Goal: Transaction & Acquisition: Obtain resource

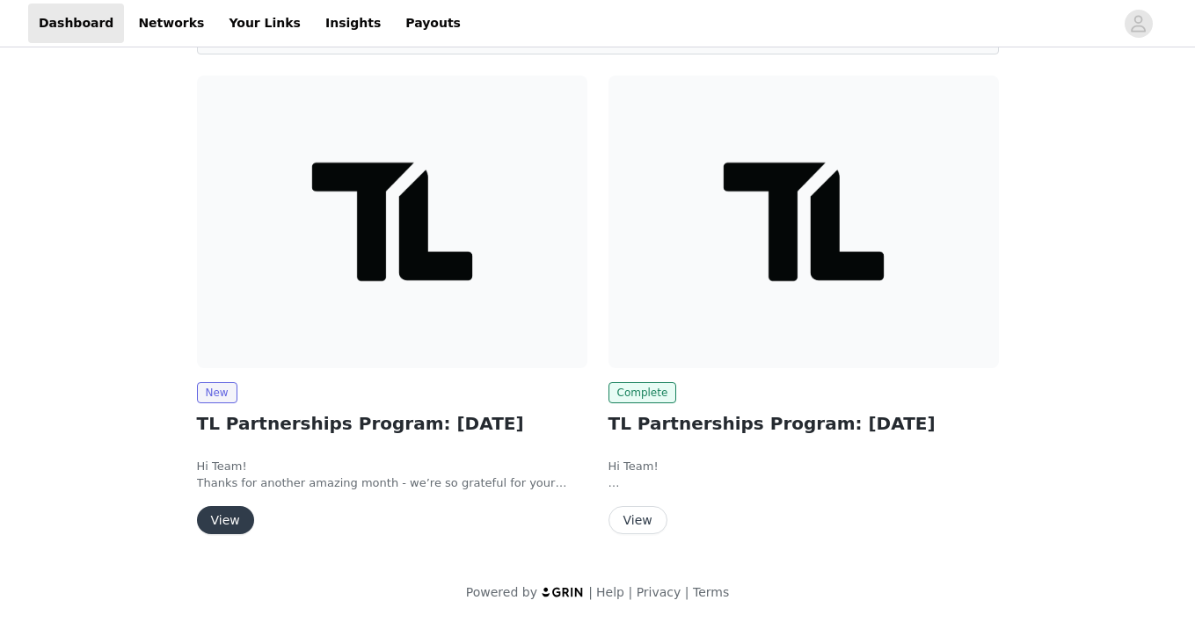
scroll to position [120, 0]
click at [236, 513] on button "View" at bounding box center [225, 521] width 57 height 28
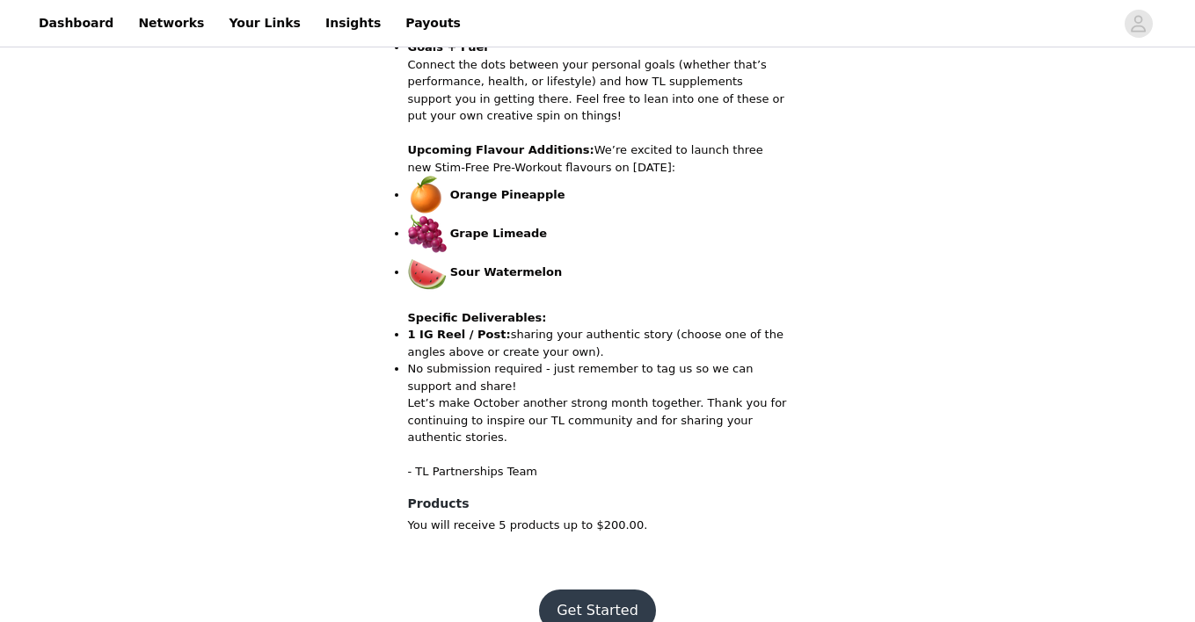
scroll to position [886, 0]
click at [596, 591] on button "Get Started" at bounding box center [597, 612] width 117 height 42
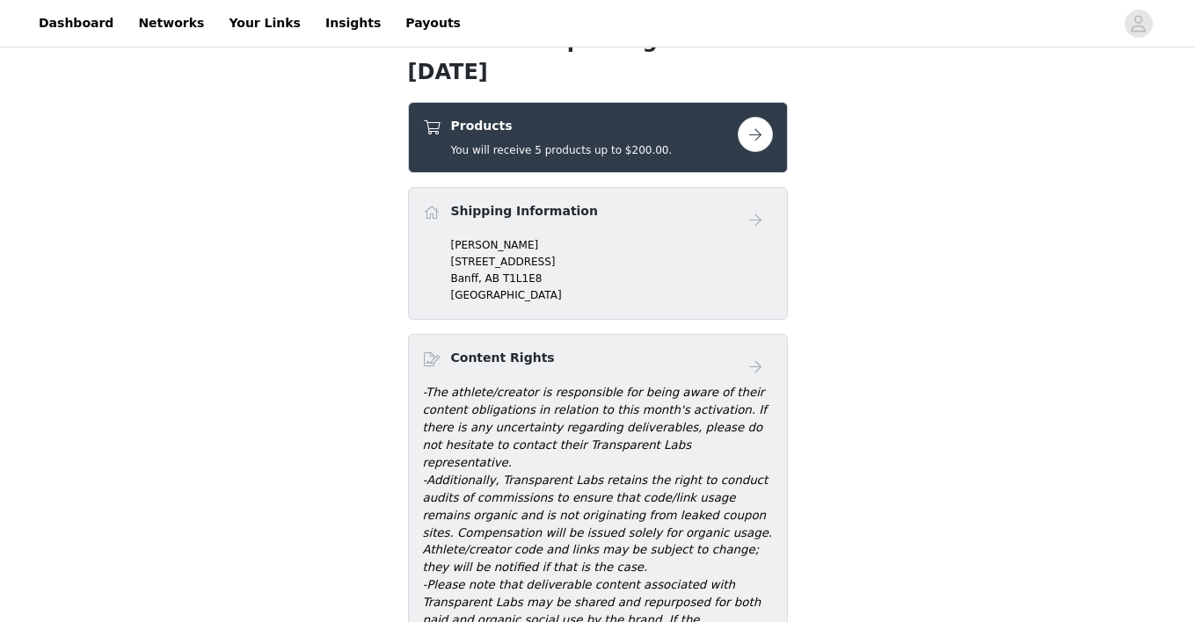
scroll to position [447, 0]
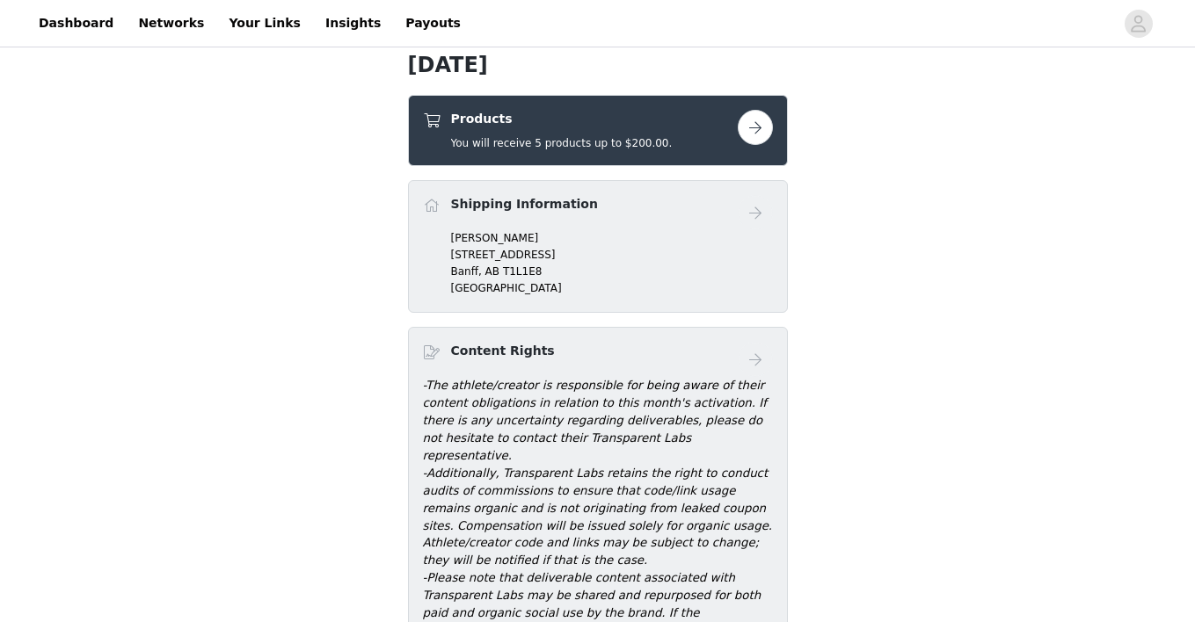
click at [759, 135] on button "button" at bounding box center [755, 127] width 35 height 35
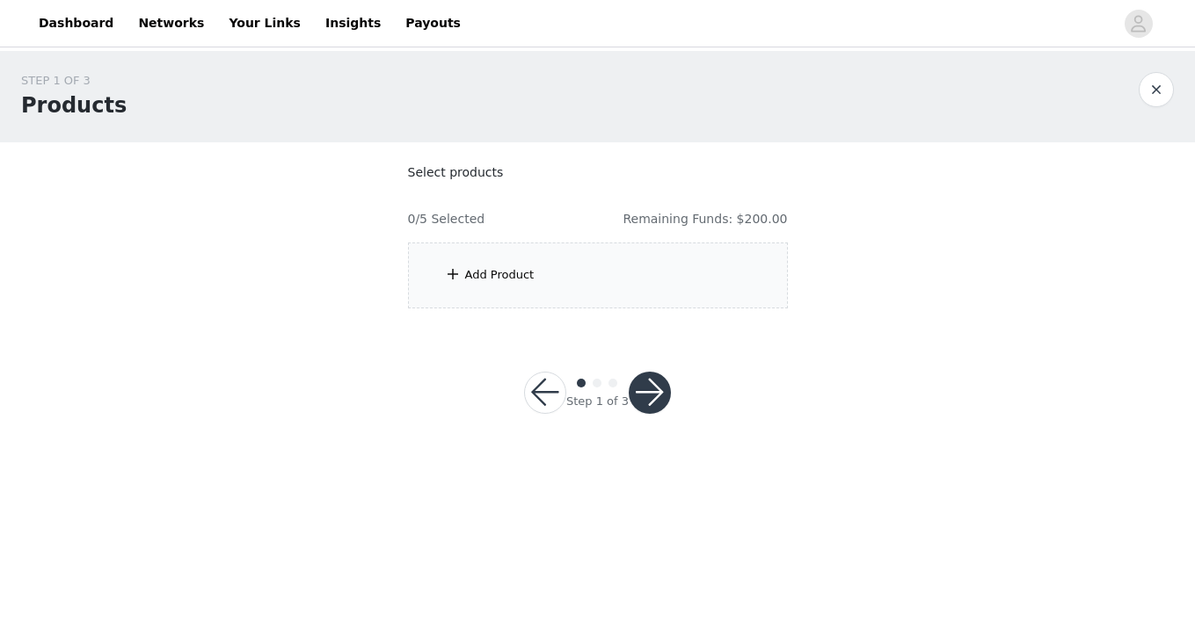
click at [508, 281] on div "Add Product" at bounding box center [499, 275] width 69 height 18
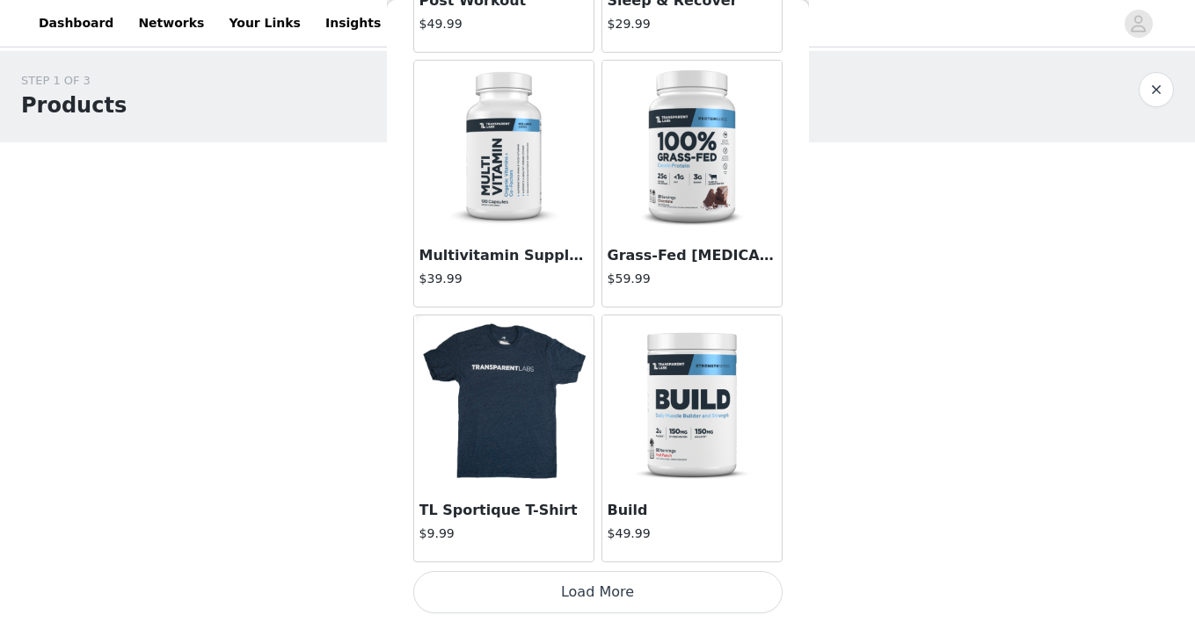
click at [572, 595] on button "Load More" at bounding box center [597, 592] width 369 height 42
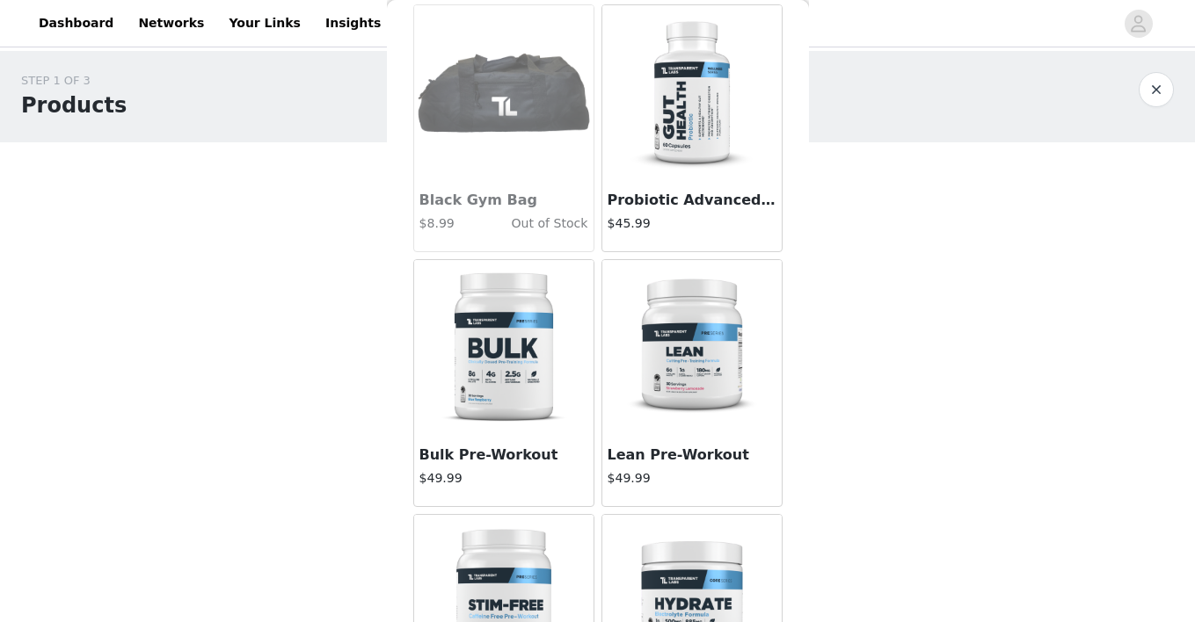
scroll to position [2887, 0]
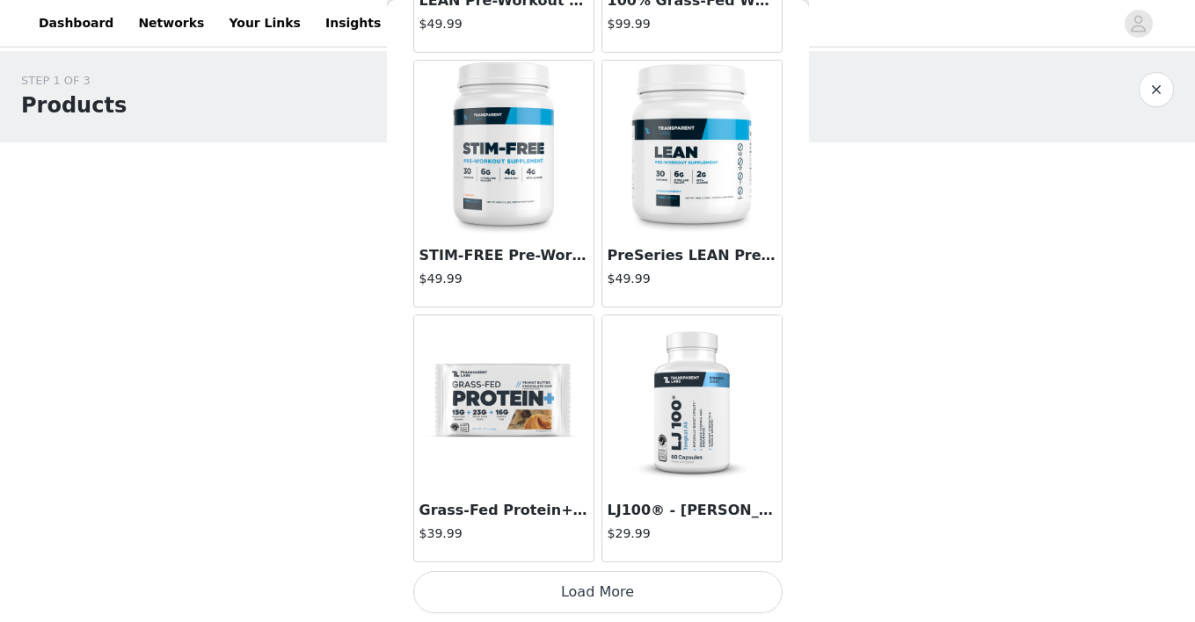
click at [578, 594] on button "Load More" at bounding box center [597, 592] width 369 height 42
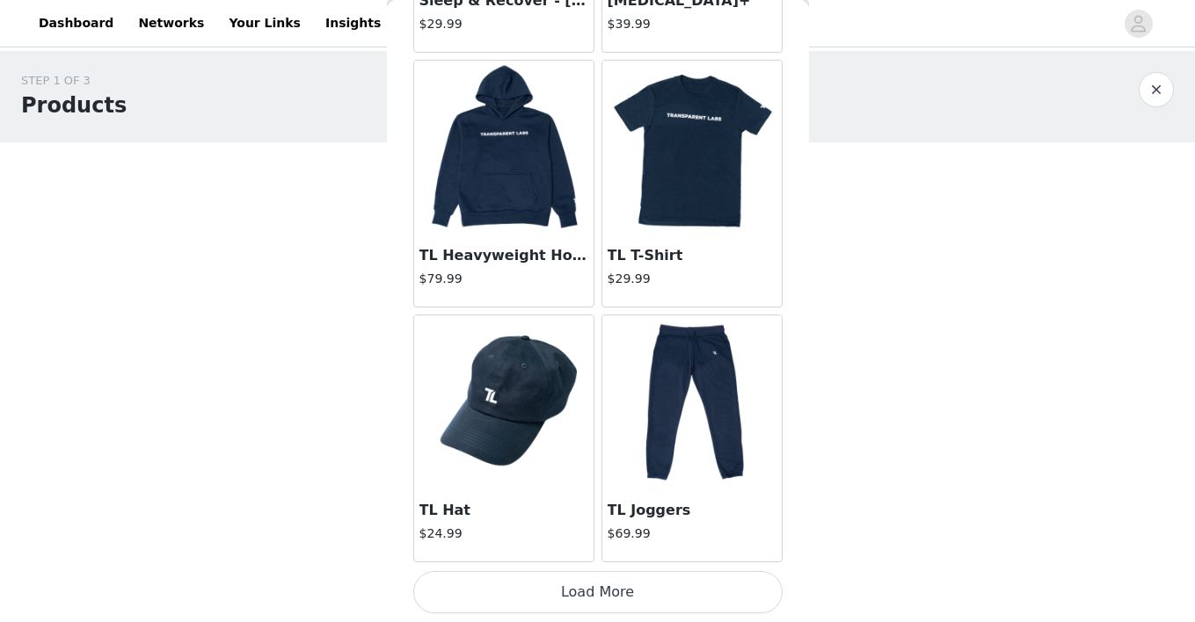
scroll to position [7166, 0]
click at [603, 600] on button "Load More" at bounding box center [597, 592] width 369 height 42
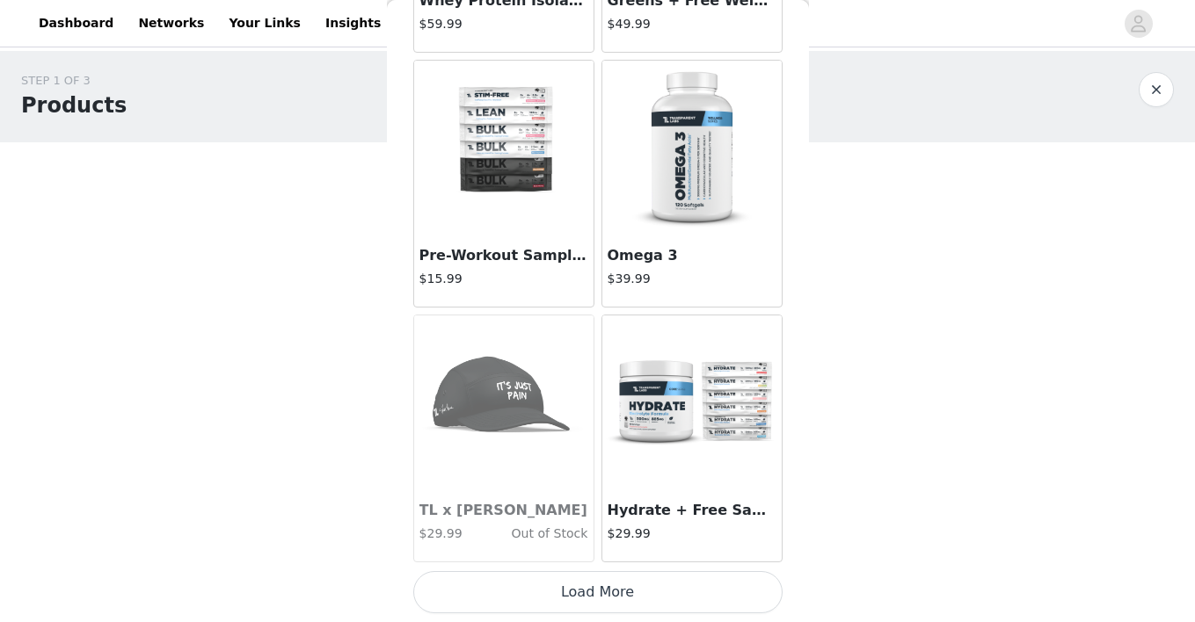
scroll to position [9715, 0]
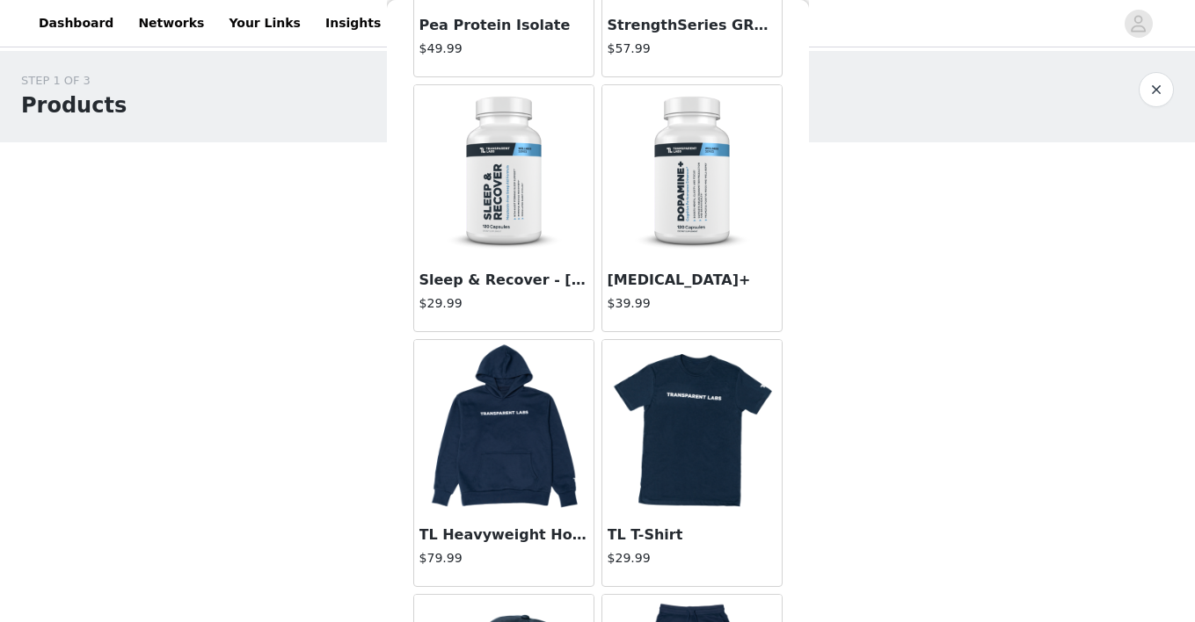
click at [509, 427] on img at bounding box center [504, 428] width 176 height 176
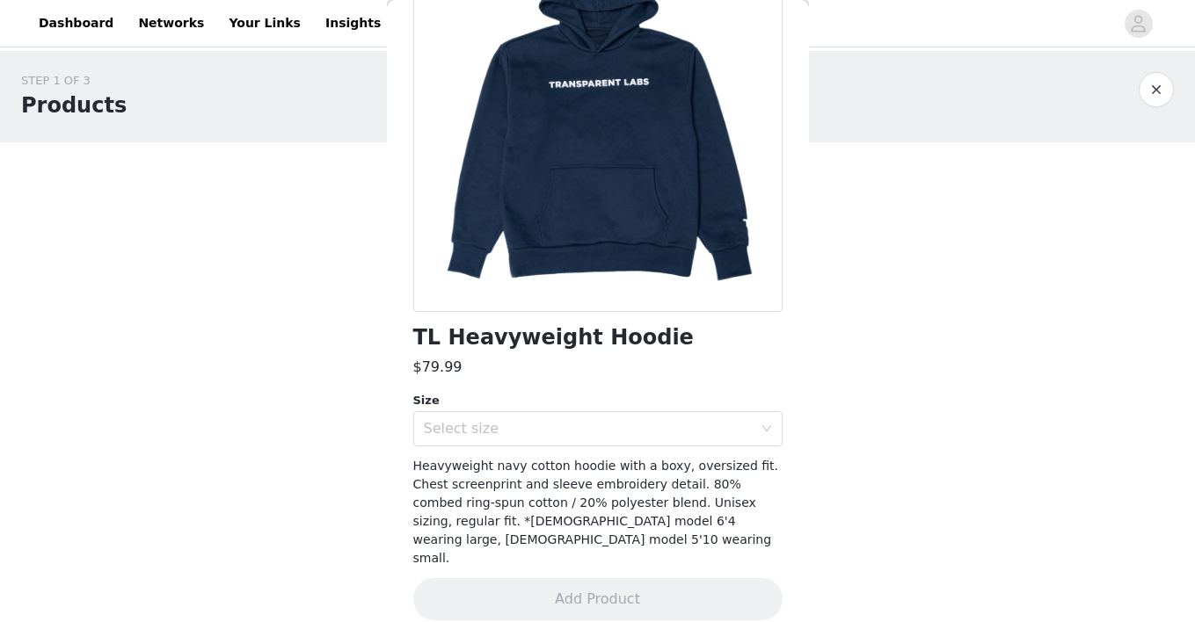
scroll to position [123, 0]
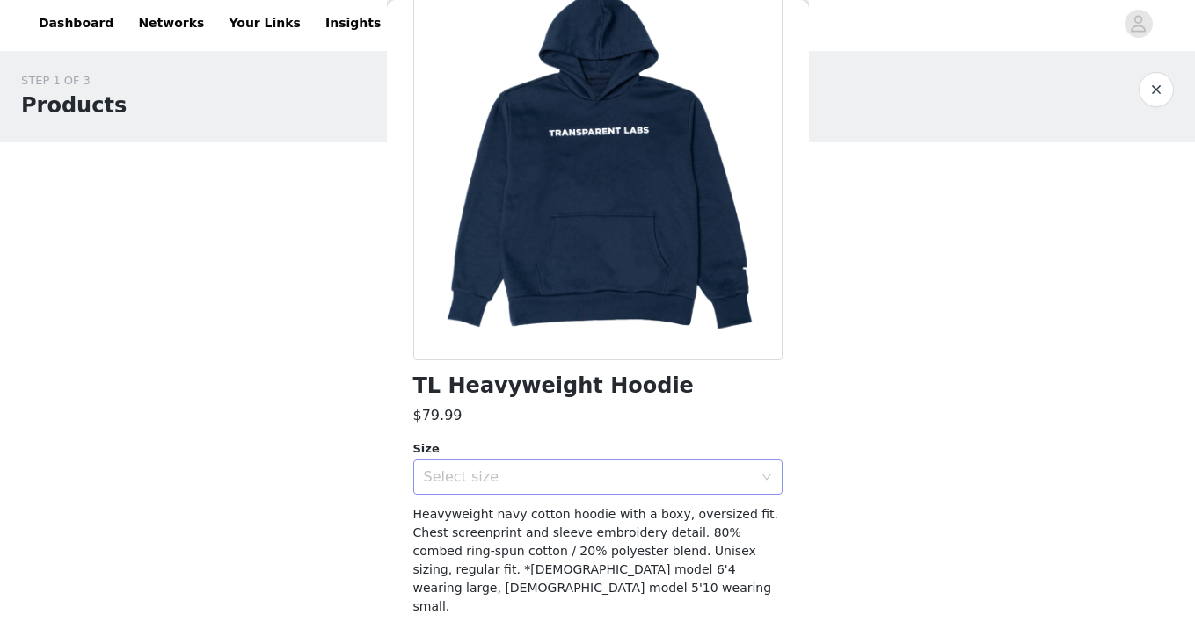
click at [629, 477] on div "Select size" at bounding box center [588, 478] width 329 height 18
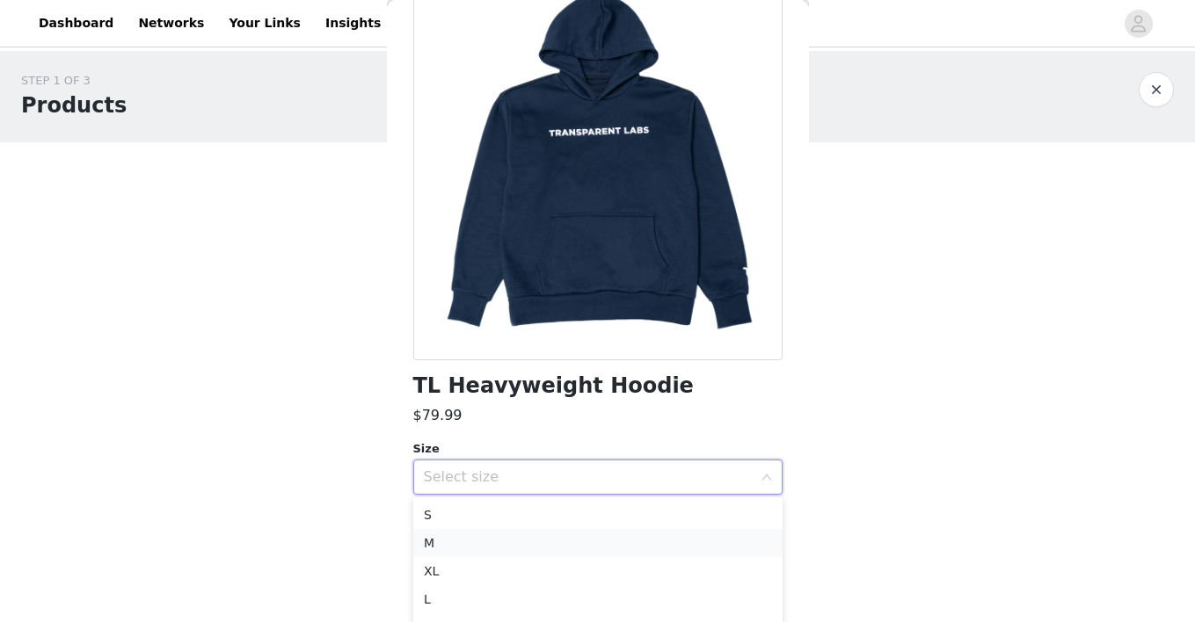
click at [455, 540] on li "M" at bounding box center [597, 543] width 369 height 28
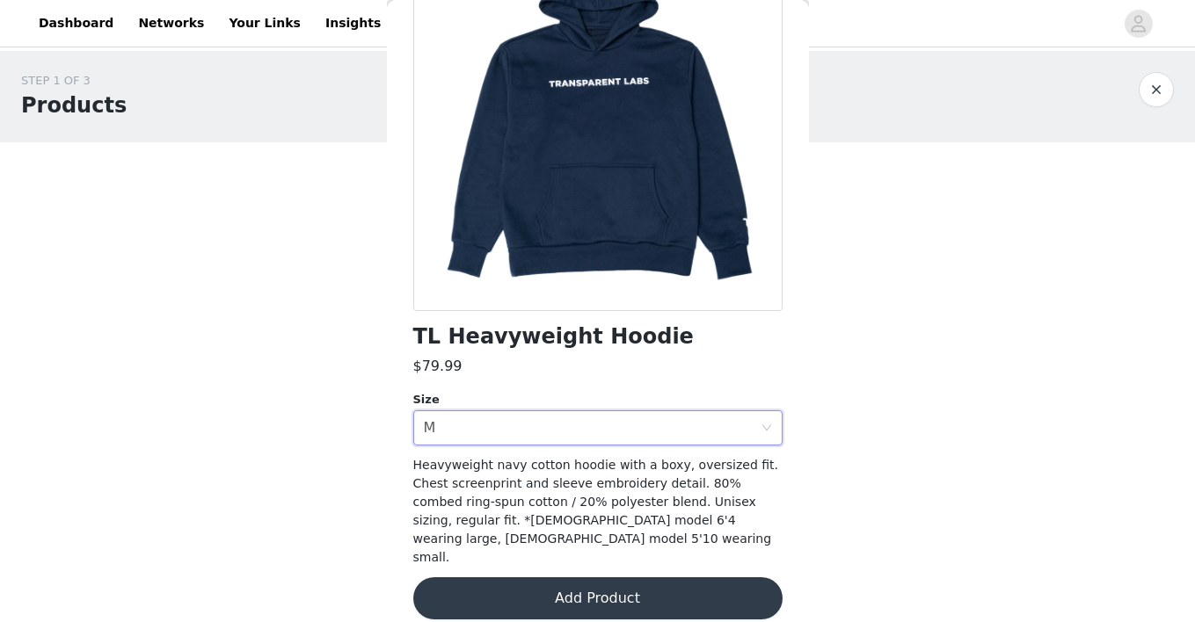
scroll to position [171, 0]
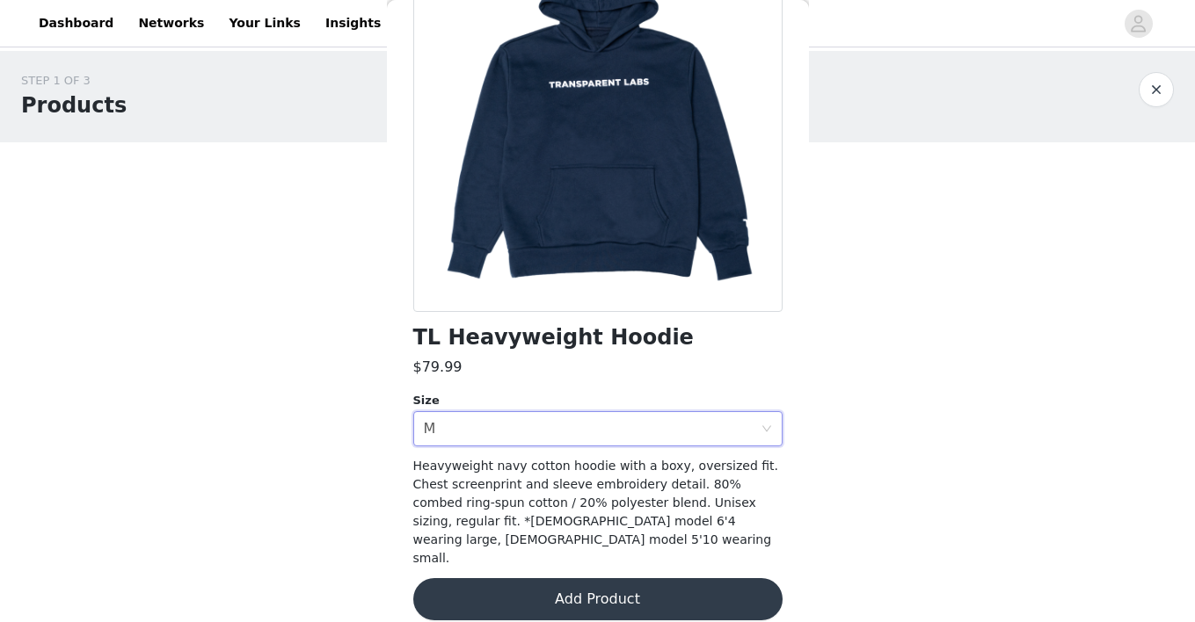
click at [623, 583] on button "Add Product" at bounding box center [597, 599] width 369 height 42
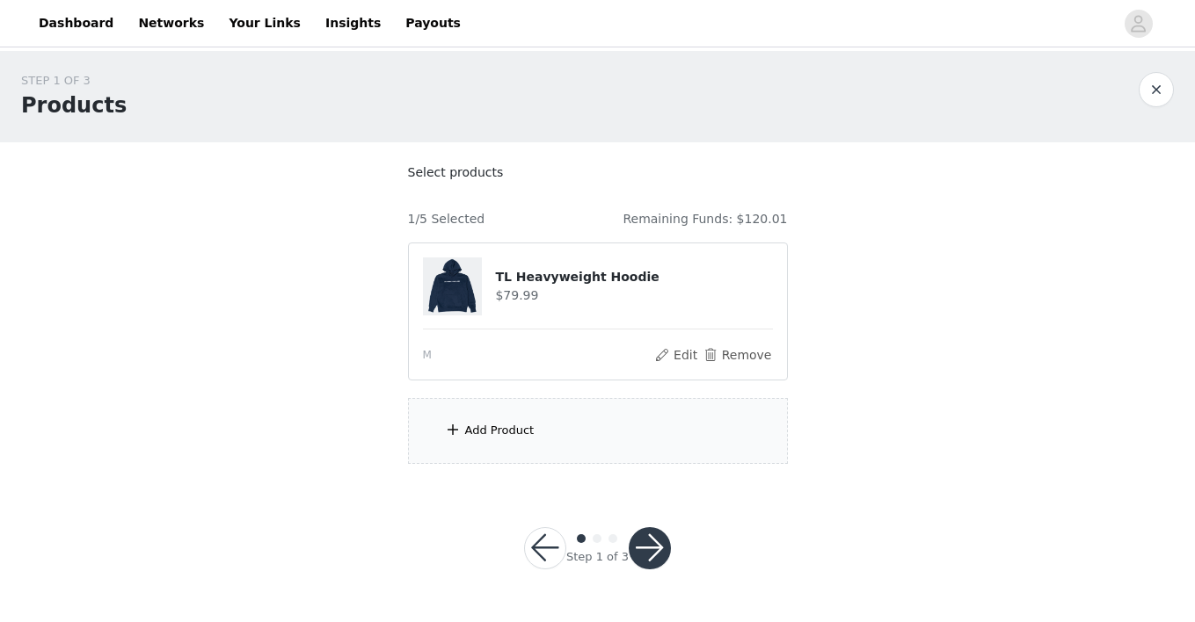
click at [513, 434] on div "Add Product" at bounding box center [499, 431] width 69 height 18
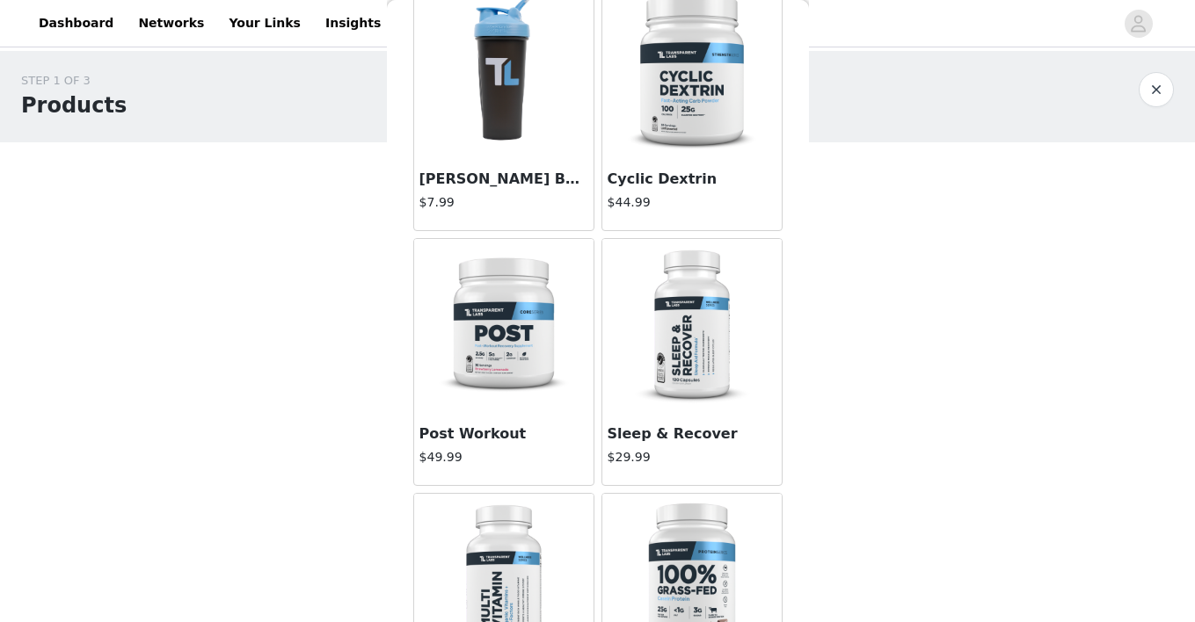
scroll to position [1654, 0]
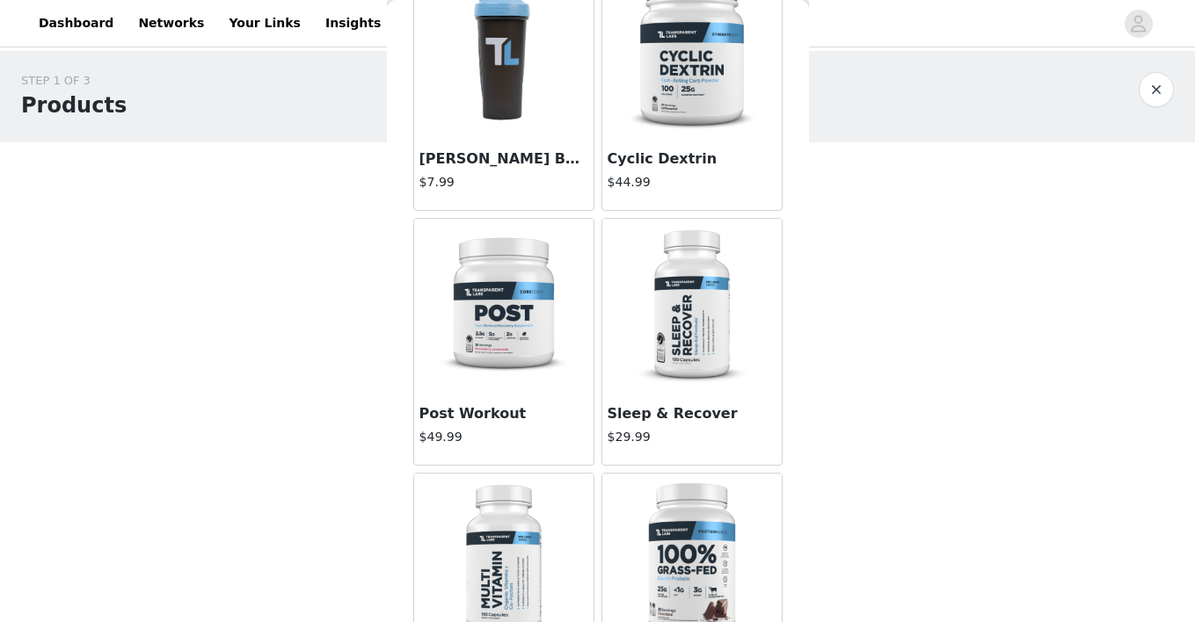
click at [505, 309] on img at bounding box center [504, 307] width 176 height 176
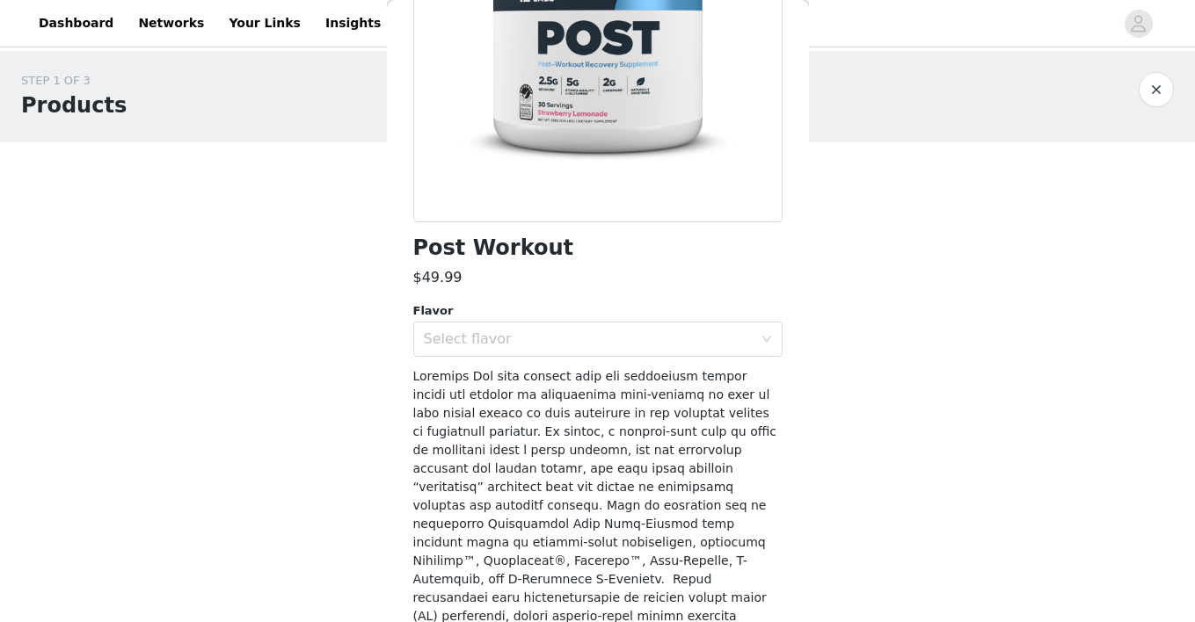
scroll to position [251, 0]
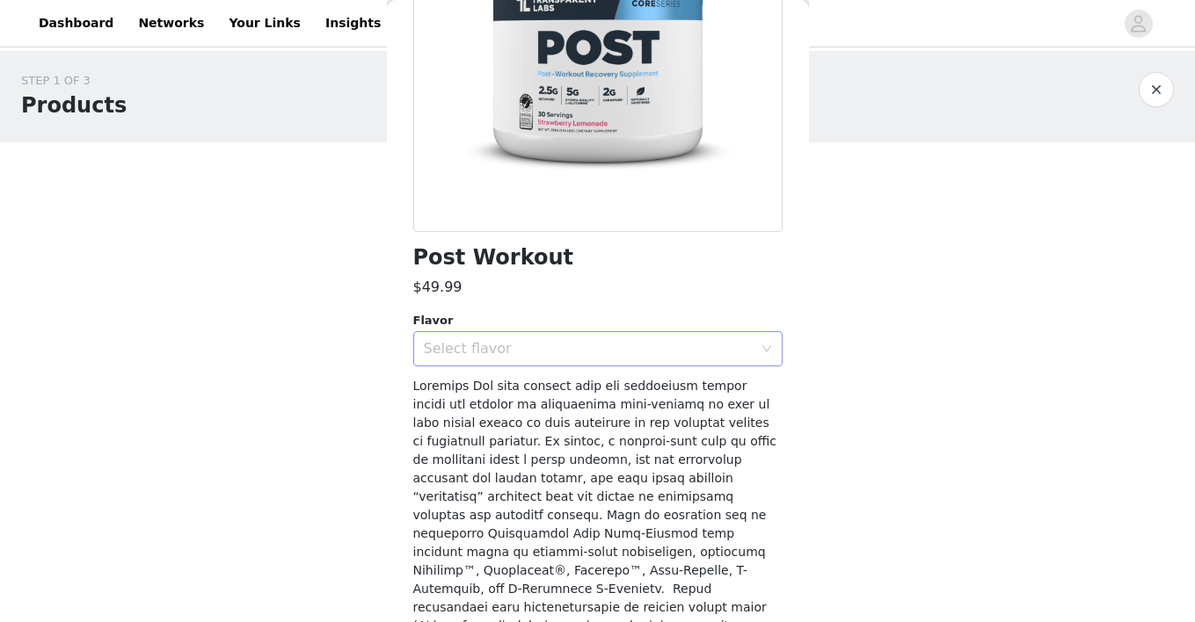
click at [513, 354] on div "Select flavor" at bounding box center [588, 349] width 329 height 18
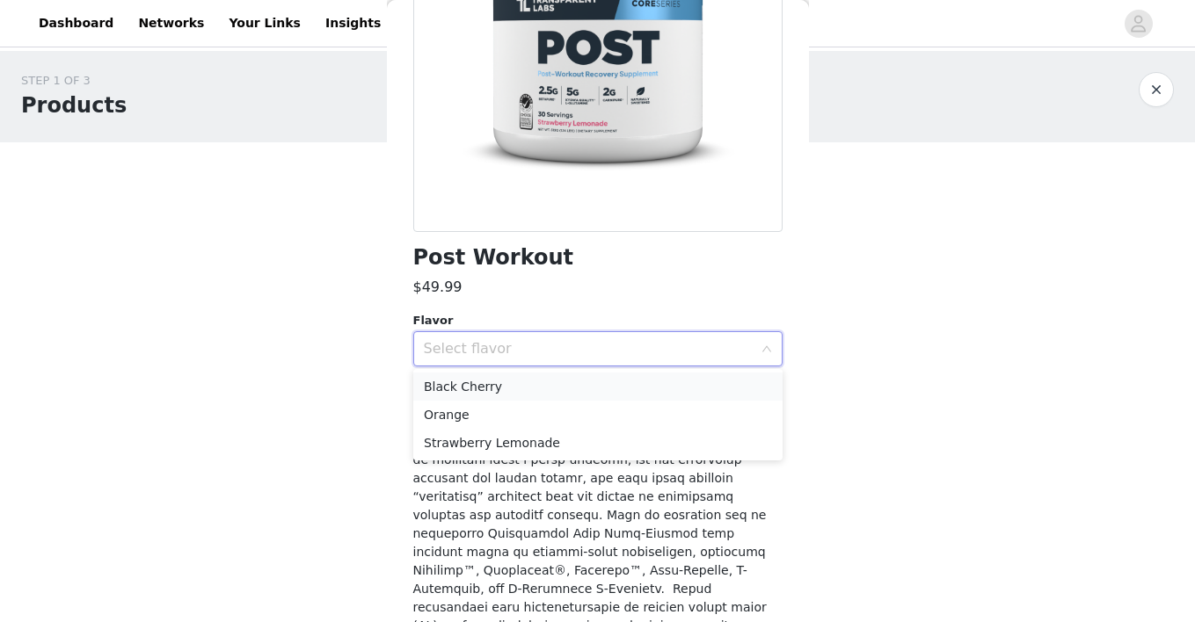
click at [487, 382] on li "Black Cherry" at bounding box center [597, 387] width 369 height 28
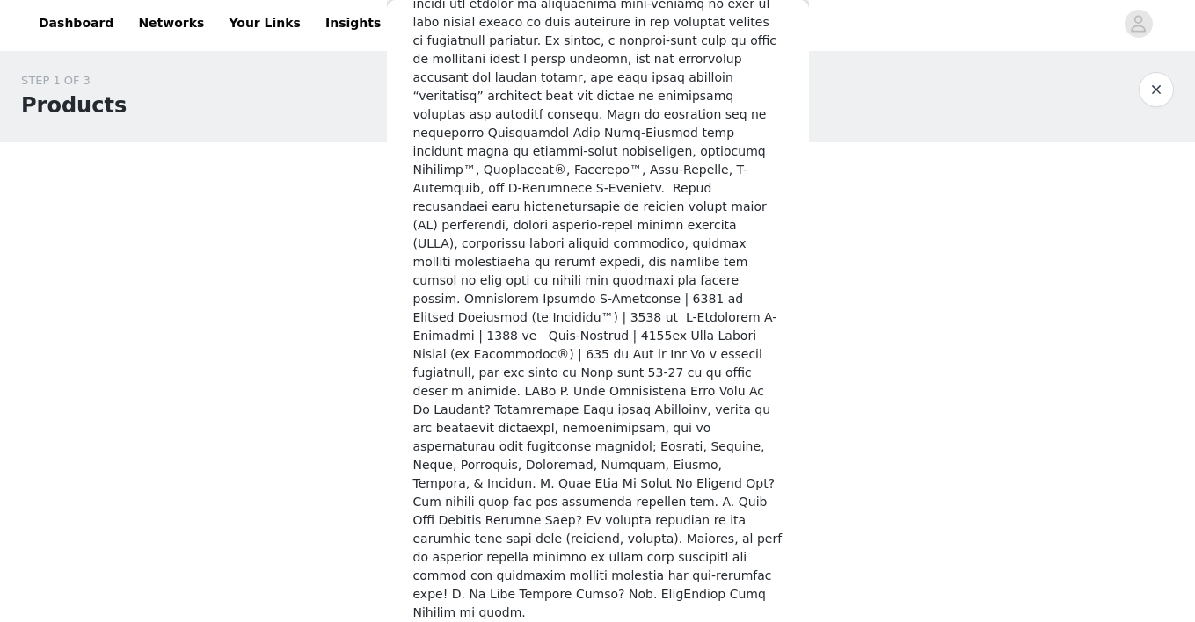
scroll to position [651, 0]
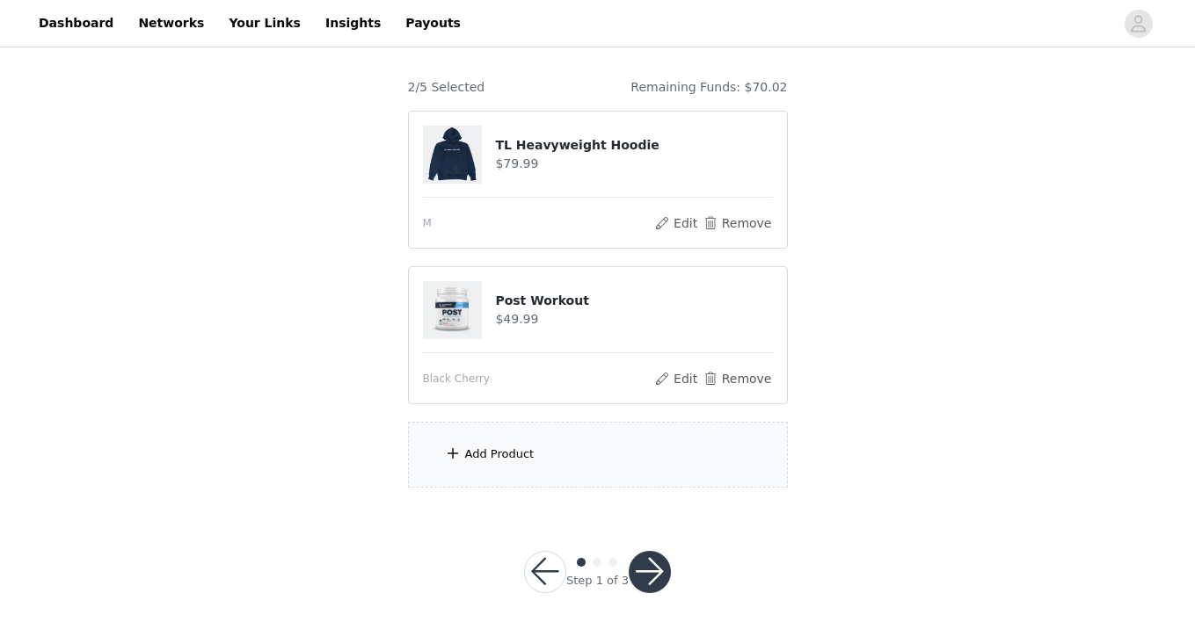
scroll to position [131, 0]
click at [515, 448] on div "Add Product" at bounding box center [499, 456] width 69 height 18
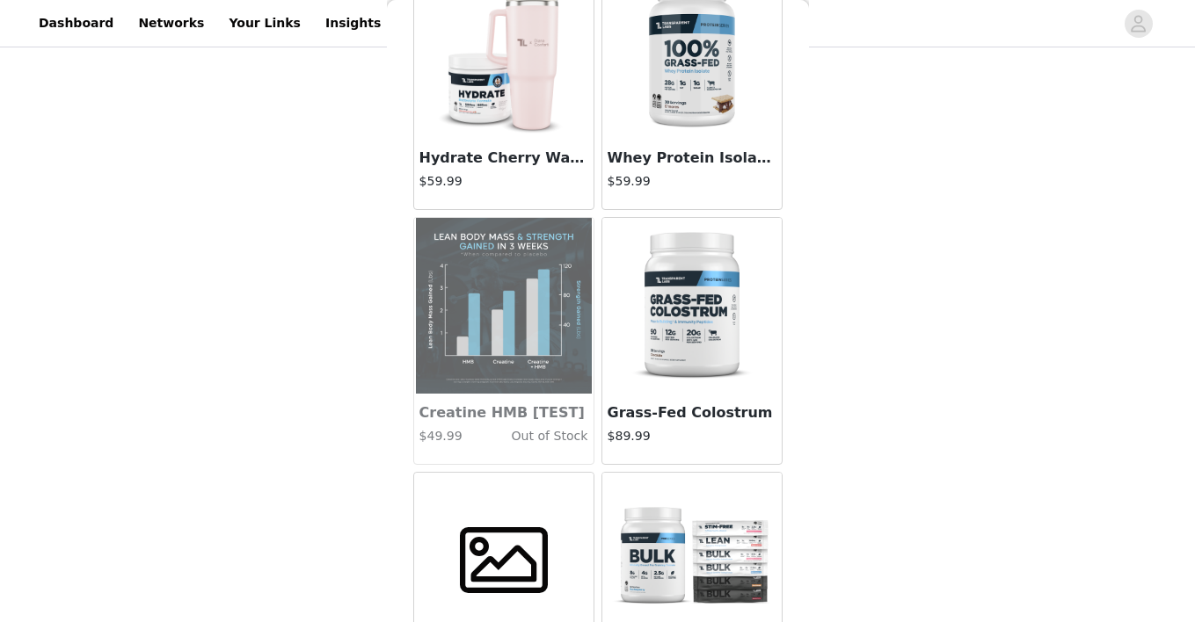
scroll to position [8539, 0]
click at [712, 106] on img at bounding box center [692, 50] width 176 height 176
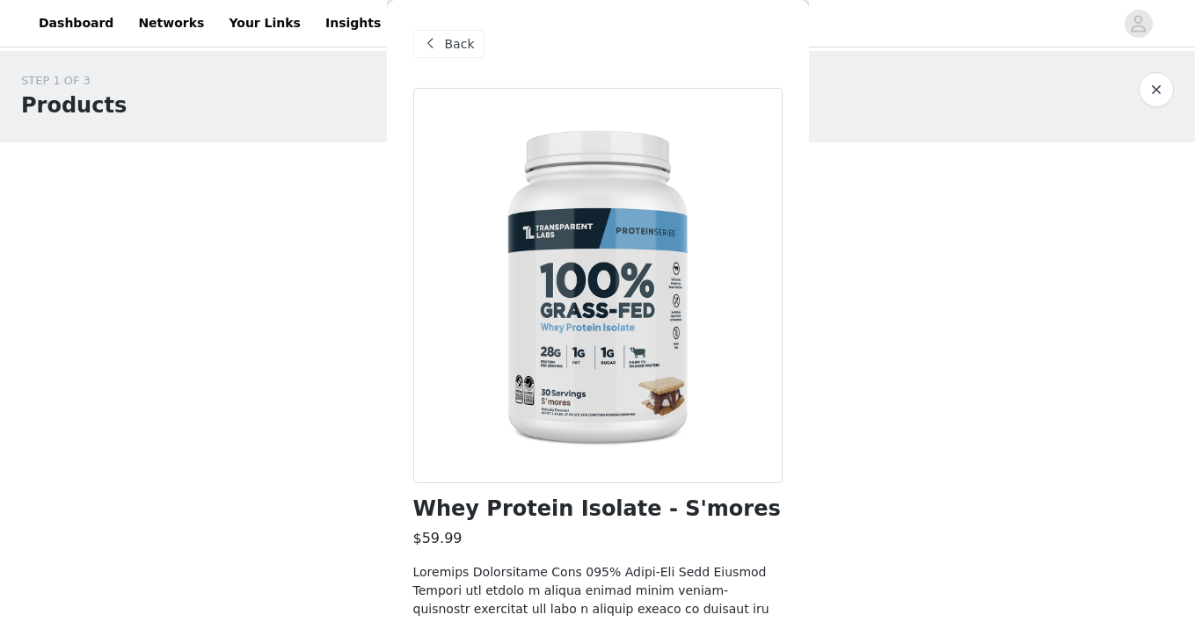
scroll to position [0, 0]
click at [457, 40] on span "Back" at bounding box center [460, 44] width 30 height 18
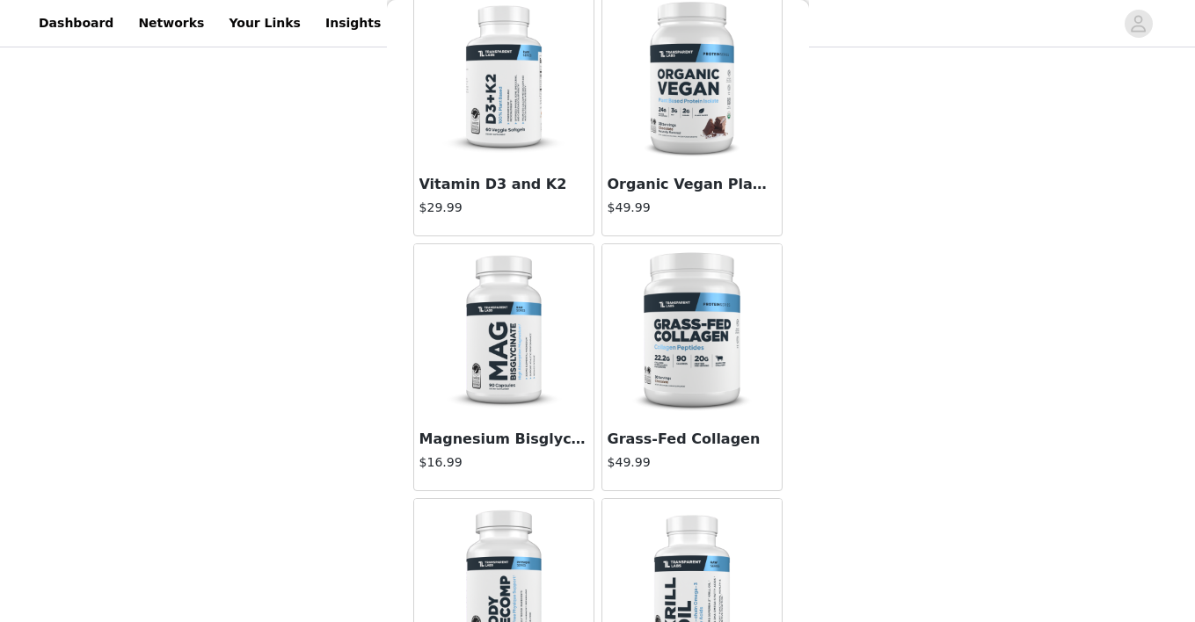
scroll to position [621, 0]
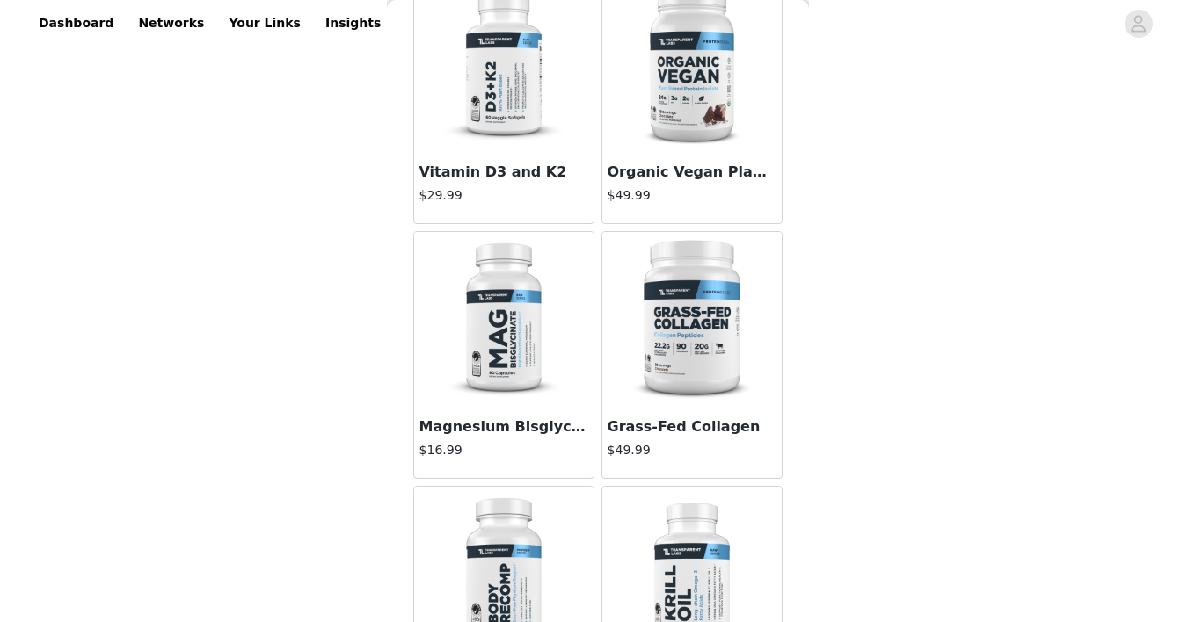
click at [514, 311] on img at bounding box center [504, 320] width 176 height 176
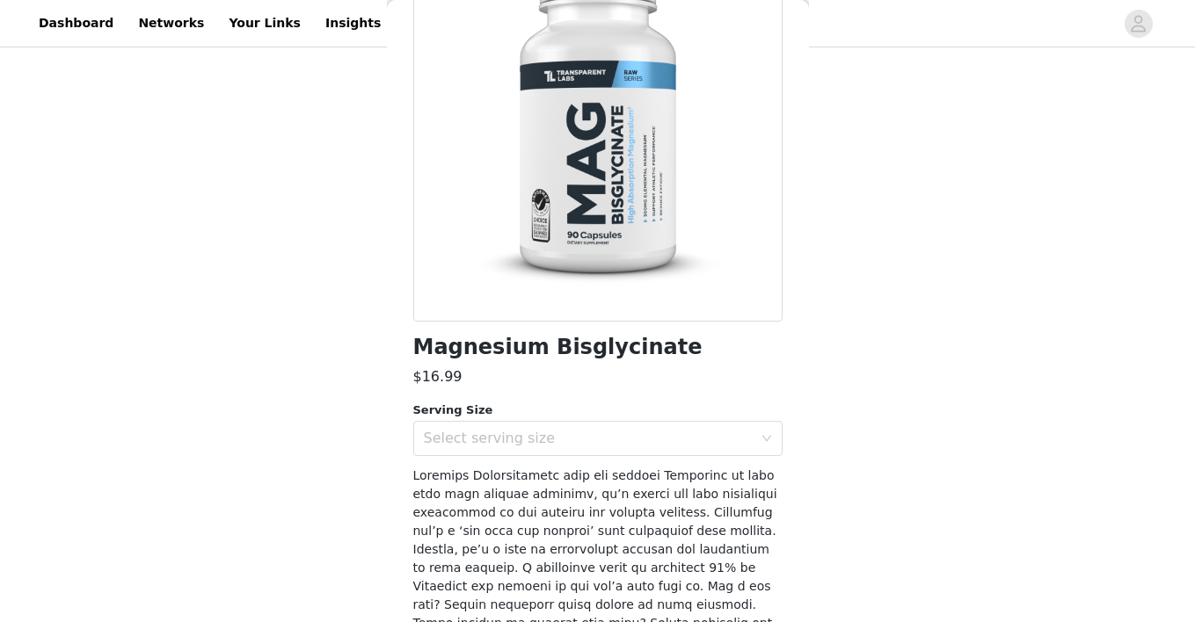
scroll to position [189, 0]
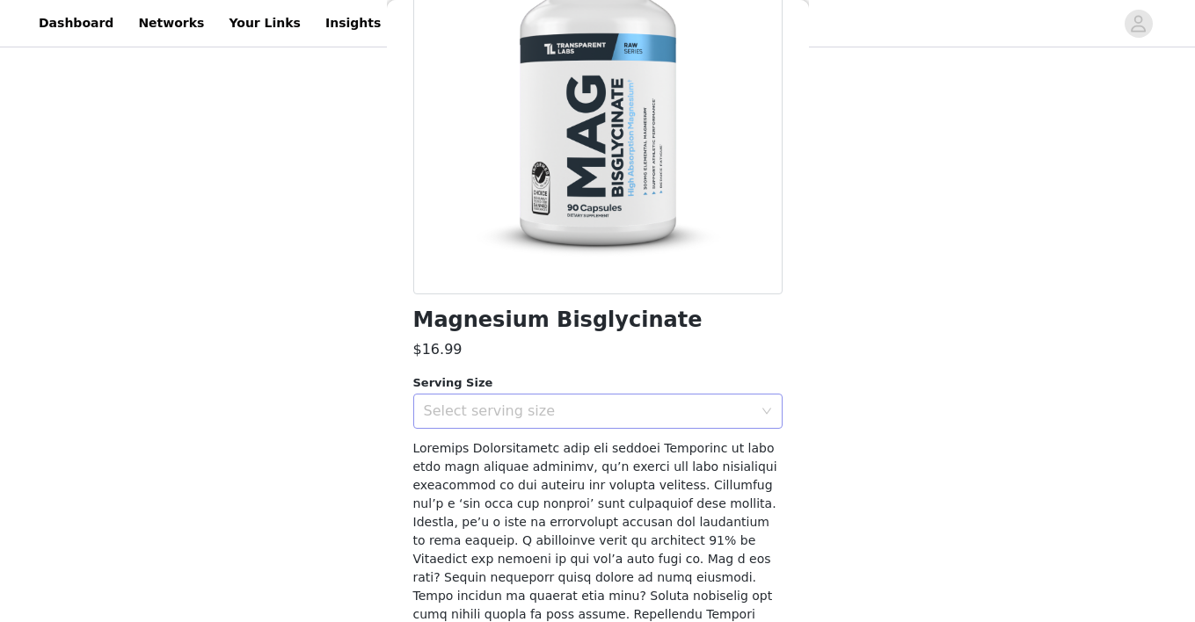
click at [583, 416] on div "Select serving size" at bounding box center [588, 412] width 329 height 18
click at [533, 447] on li "30 Servings" at bounding box center [597, 449] width 369 height 28
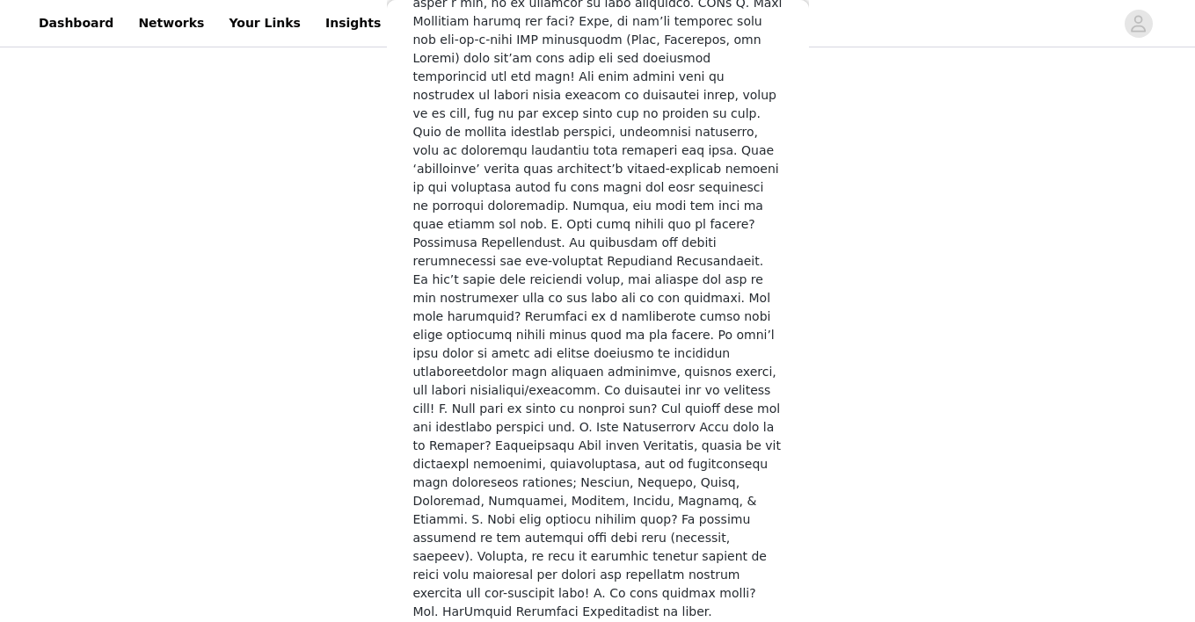
scroll to position [854, 0]
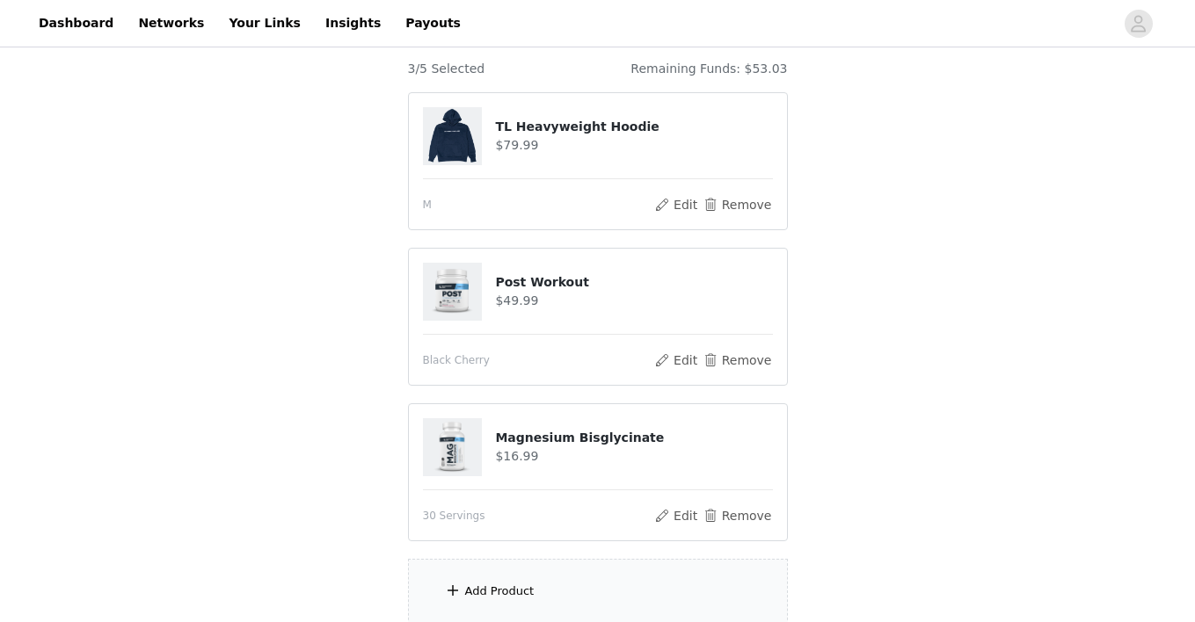
scroll to position [134, 0]
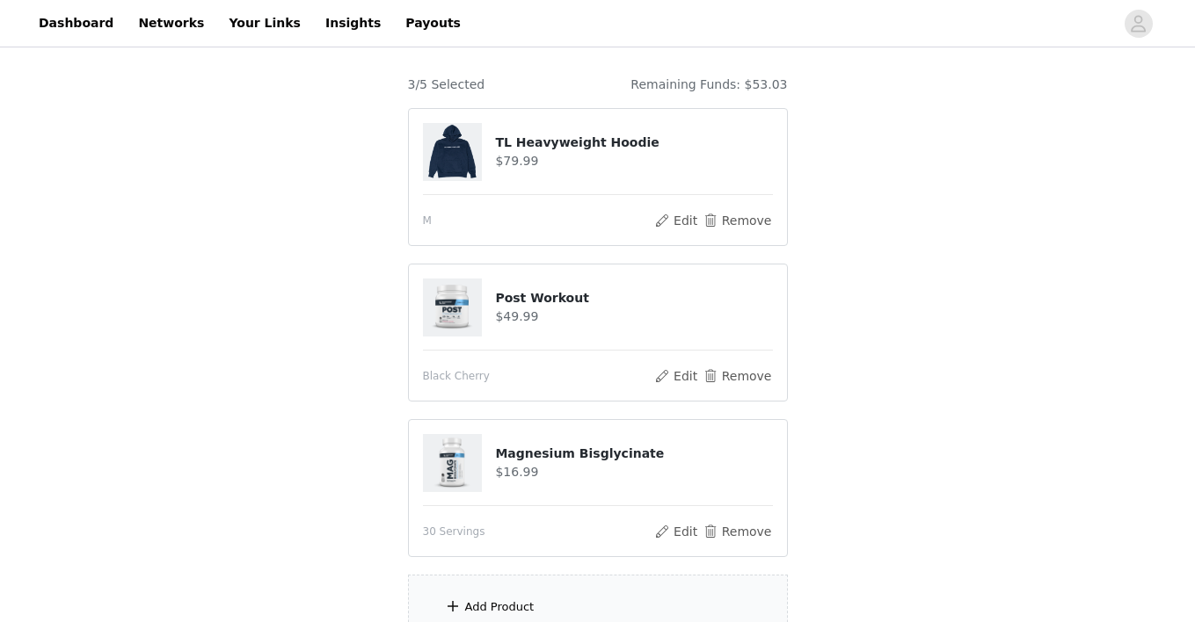
click at [549, 604] on div "Add Product" at bounding box center [598, 608] width 380 height 66
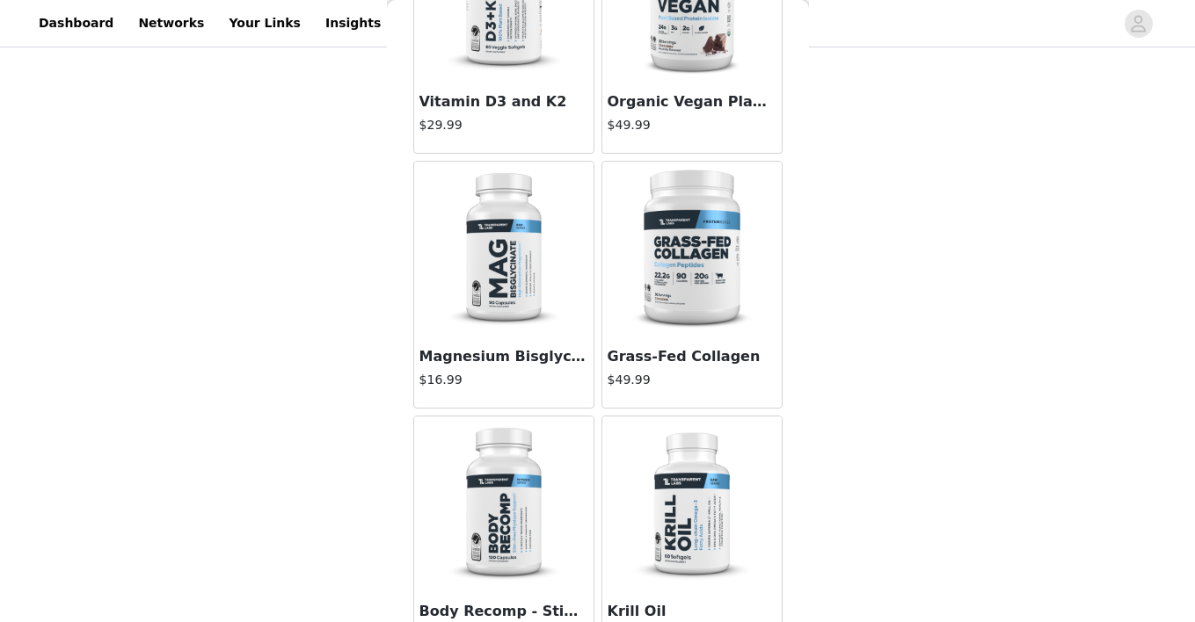
scroll to position [693, 0]
click at [687, 280] on img at bounding box center [692, 249] width 176 height 176
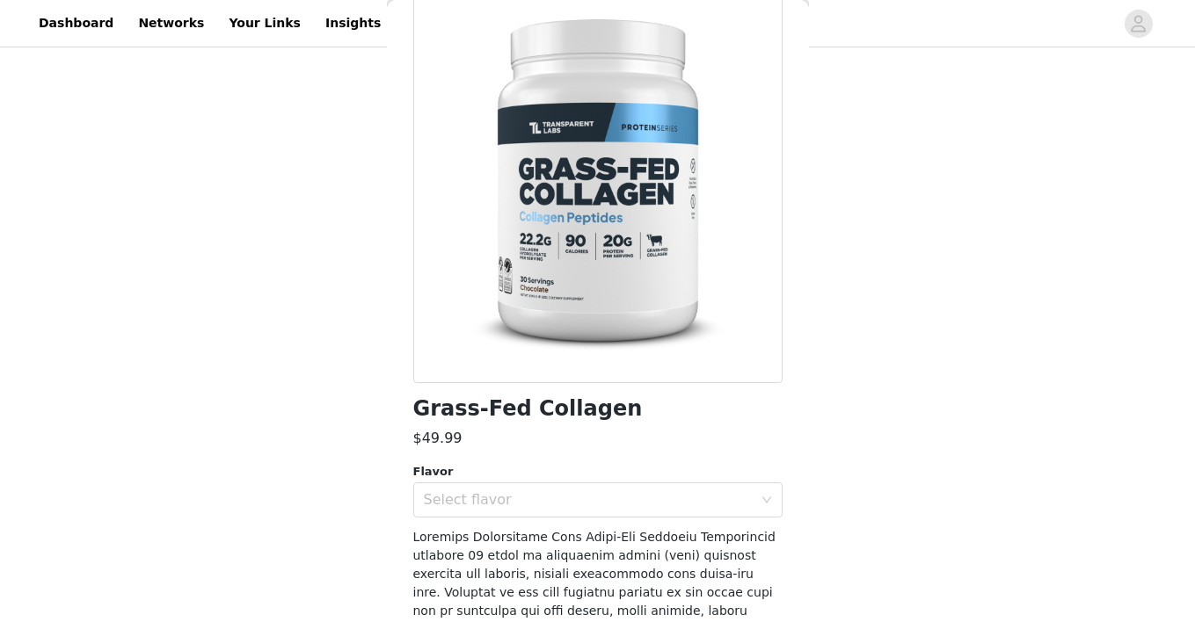
scroll to position [102, 0]
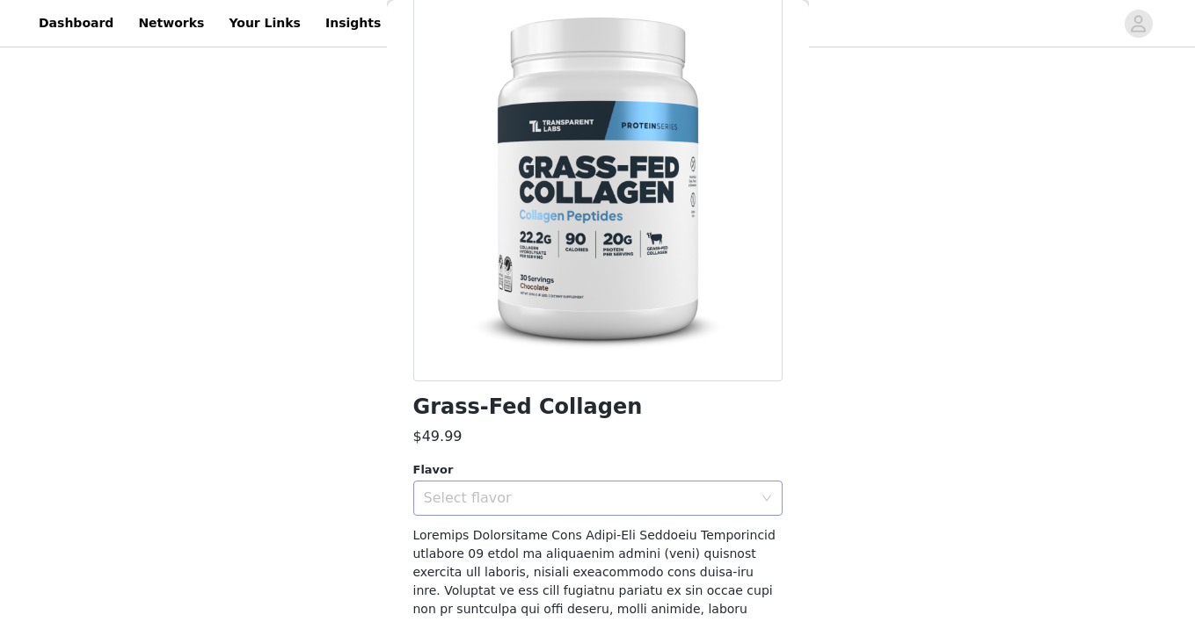
click at [700, 499] on div "Select flavor" at bounding box center [588, 499] width 329 height 18
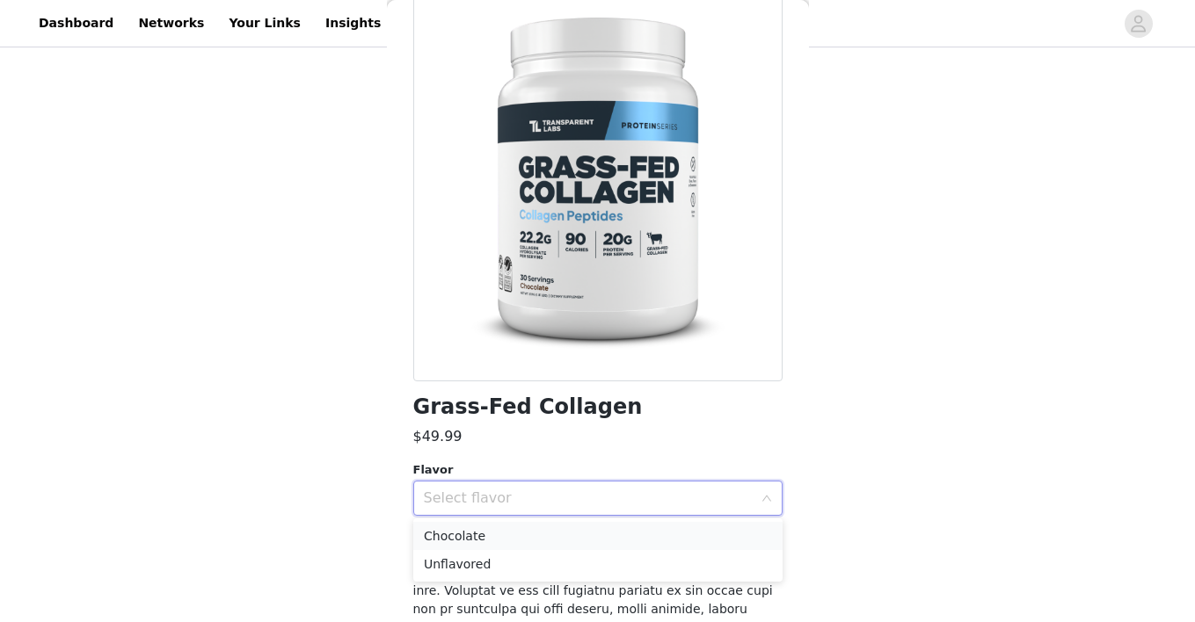
click at [481, 538] on li "Chocolate" at bounding box center [597, 536] width 369 height 28
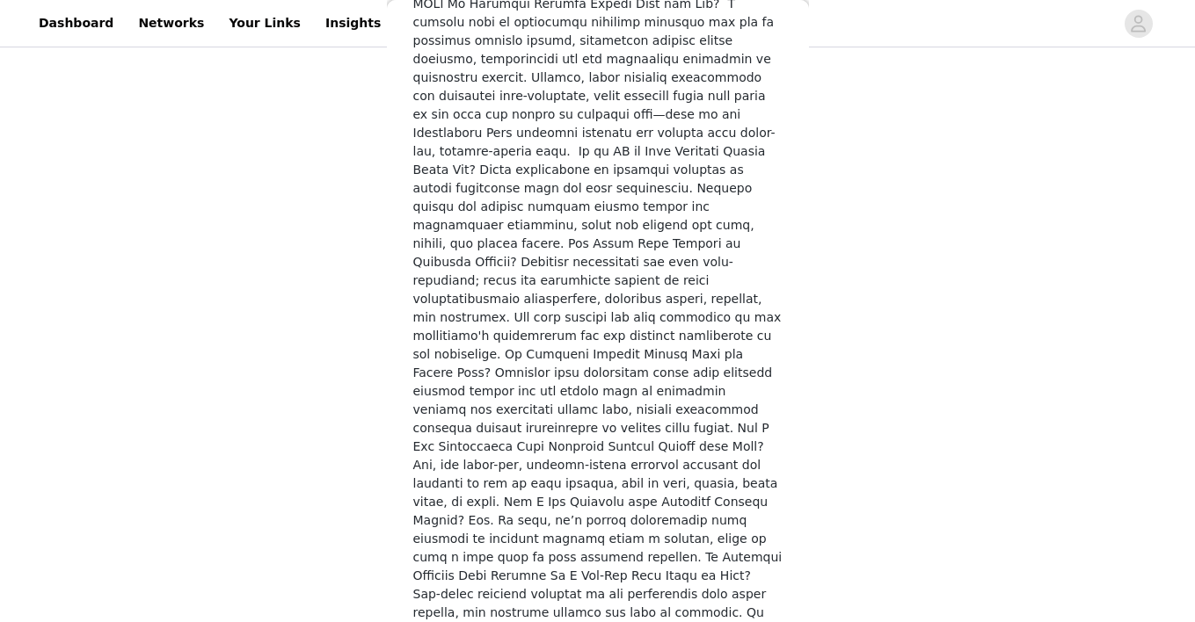
scroll to position [2147, 0]
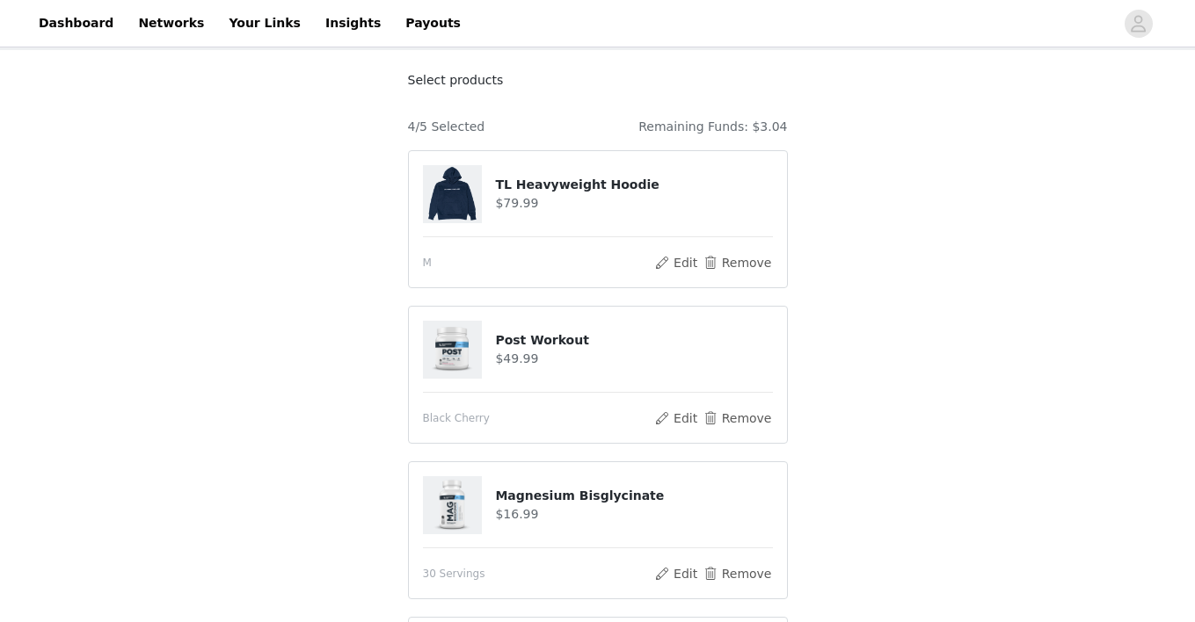
scroll to position [86, 0]
